Goal: Find specific page/section: Find specific page/section

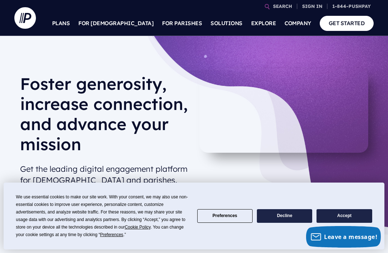
click at [349, 215] on button "Accept" at bounding box center [344, 216] width 55 height 14
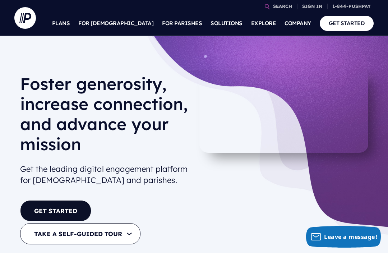
click at [348, 24] on link "GET STARTED" at bounding box center [347, 23] width 54 height 15
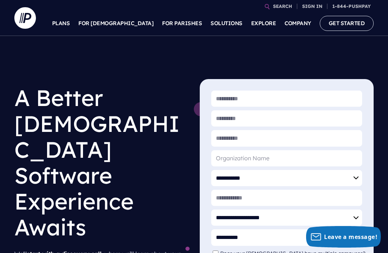
click at [281, 6] on link "SEARCH" at bounding box center [282, 6] width 25 height 13
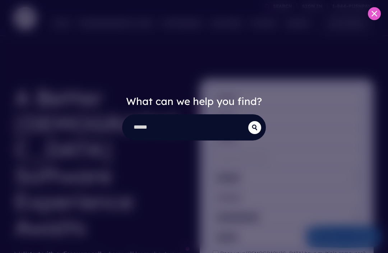
click at [200, 131] on input "search" at bounding box center [185, 127] width 125 height 25
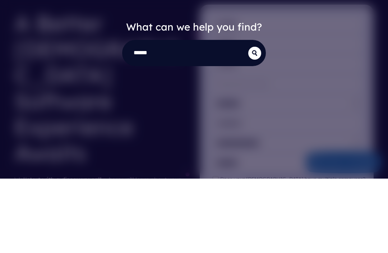
type input "******"
click at [255, 121] on button "submit" at bounding box center [254, 127] width 13 height 13
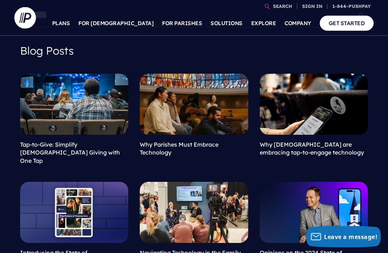
scroll to position [67, 0]
